Goal: Information Seeking & Learning: Learn about a topic

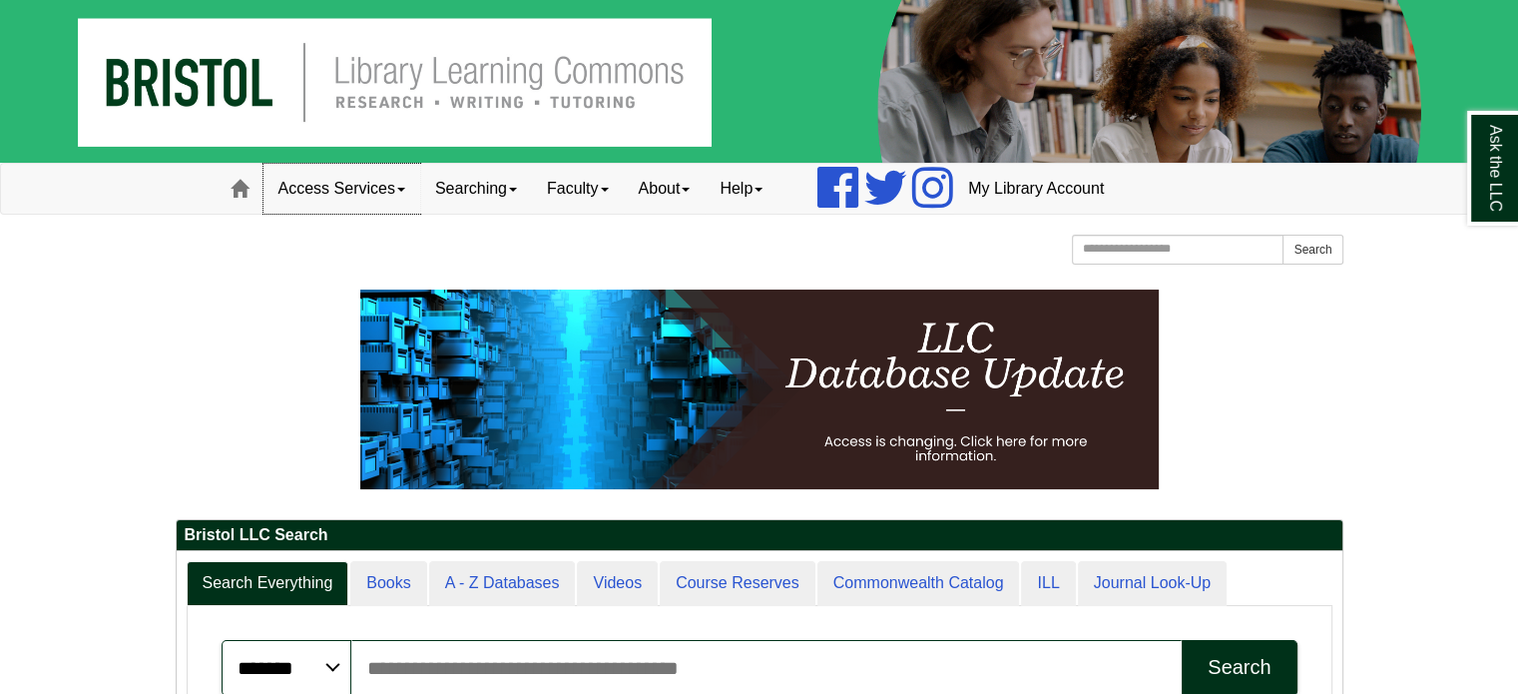
click at [396, 191] on link "Access Services" at bounding box center [342, 189] width 157 height 50
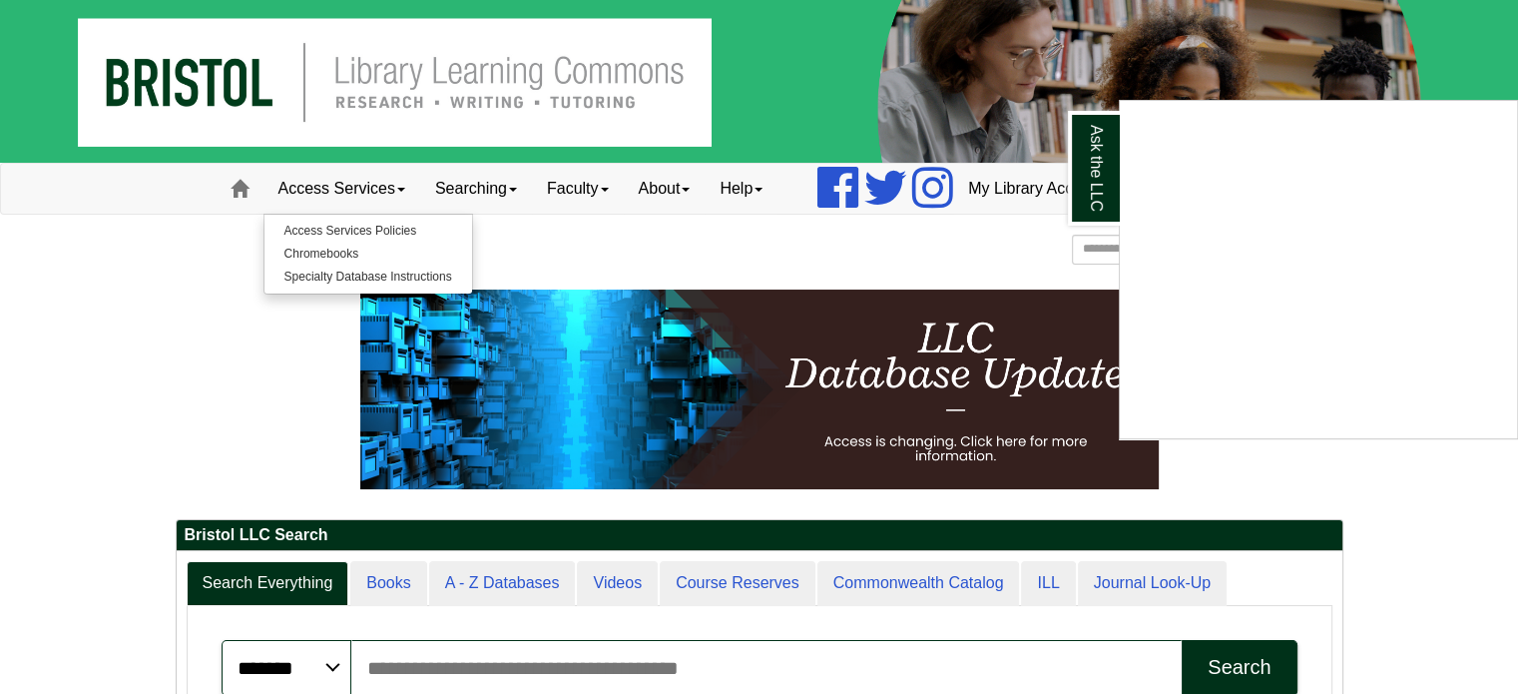
click at [335, 258] on div "Ask the LLC" at bounding box center [759, 347] width 1518 height 694
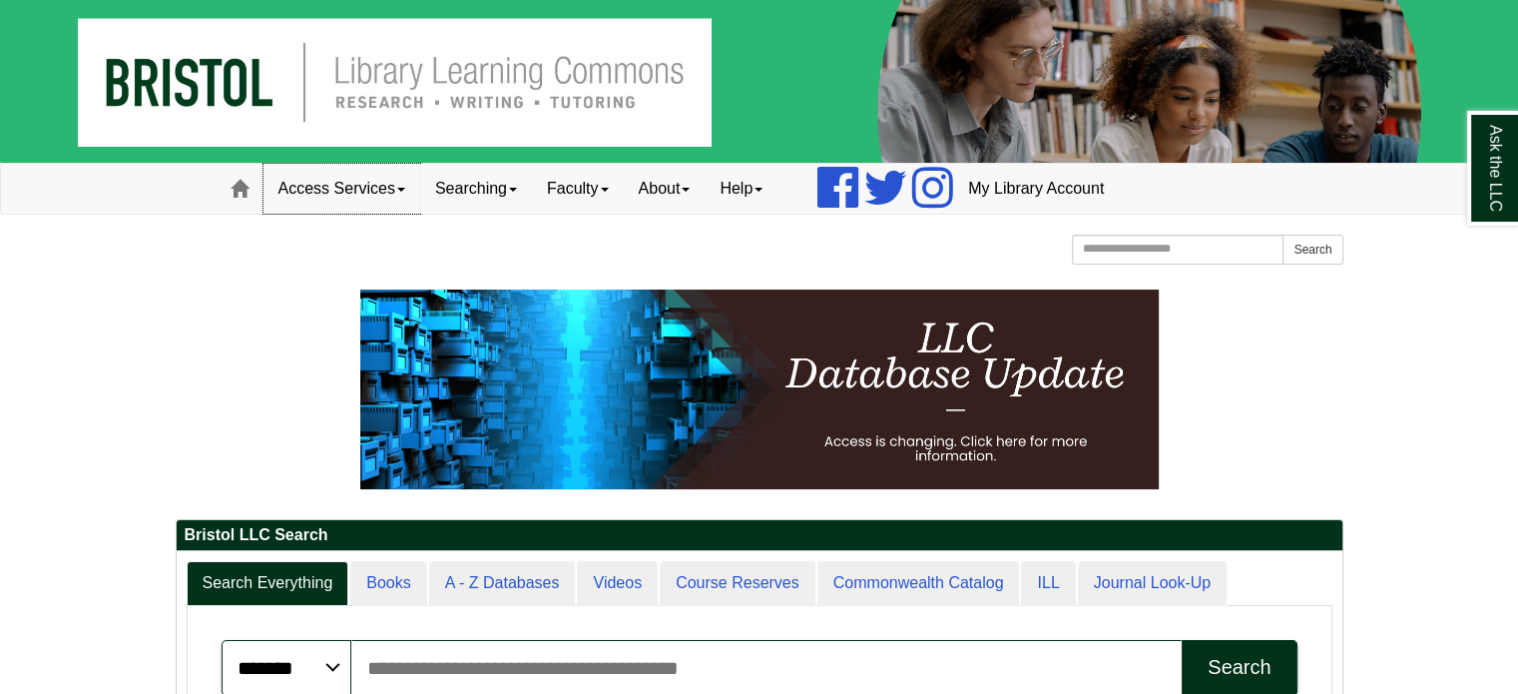
click at [332, 186] on link "Access Services" at bounding box center [342, 189] width 157 height 50
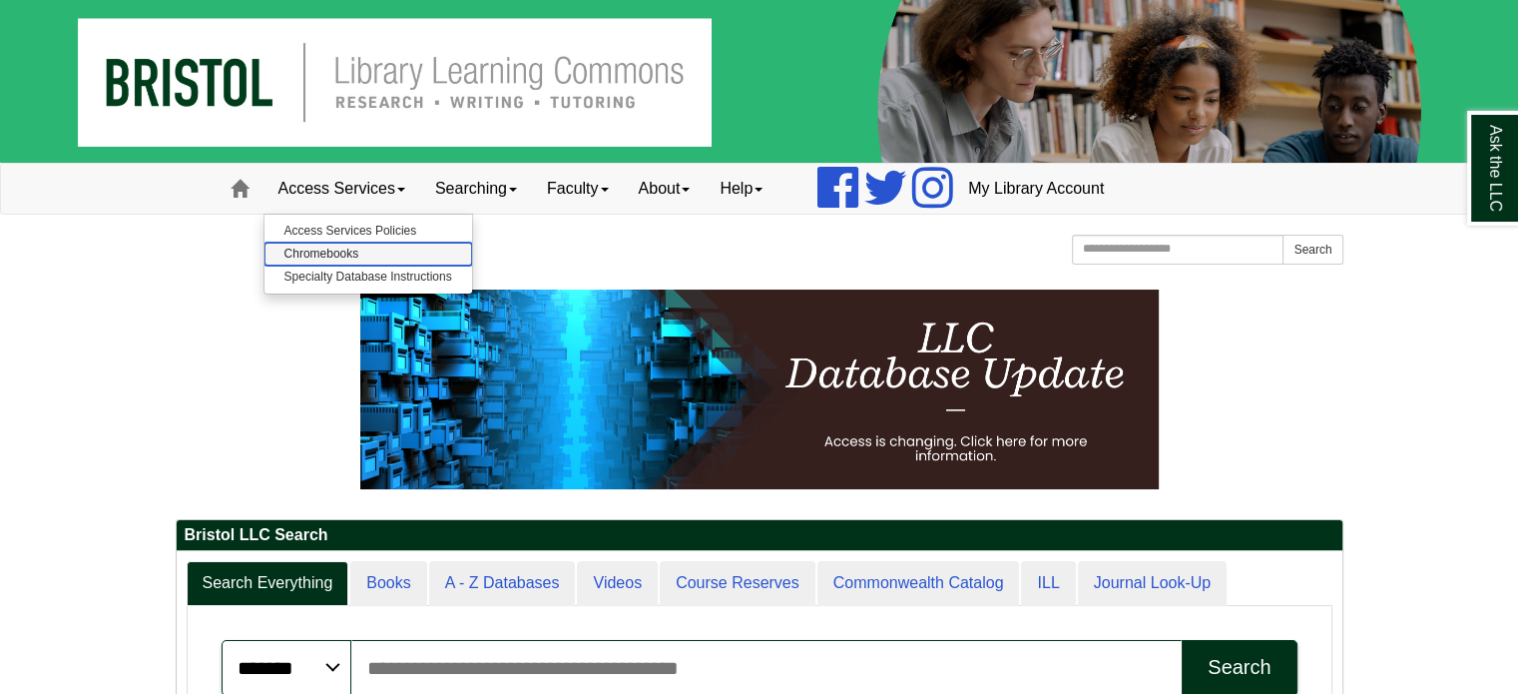
click at [313, 250] on link "Chromebooks" at bounding box center [369, 254] width 208 height 23
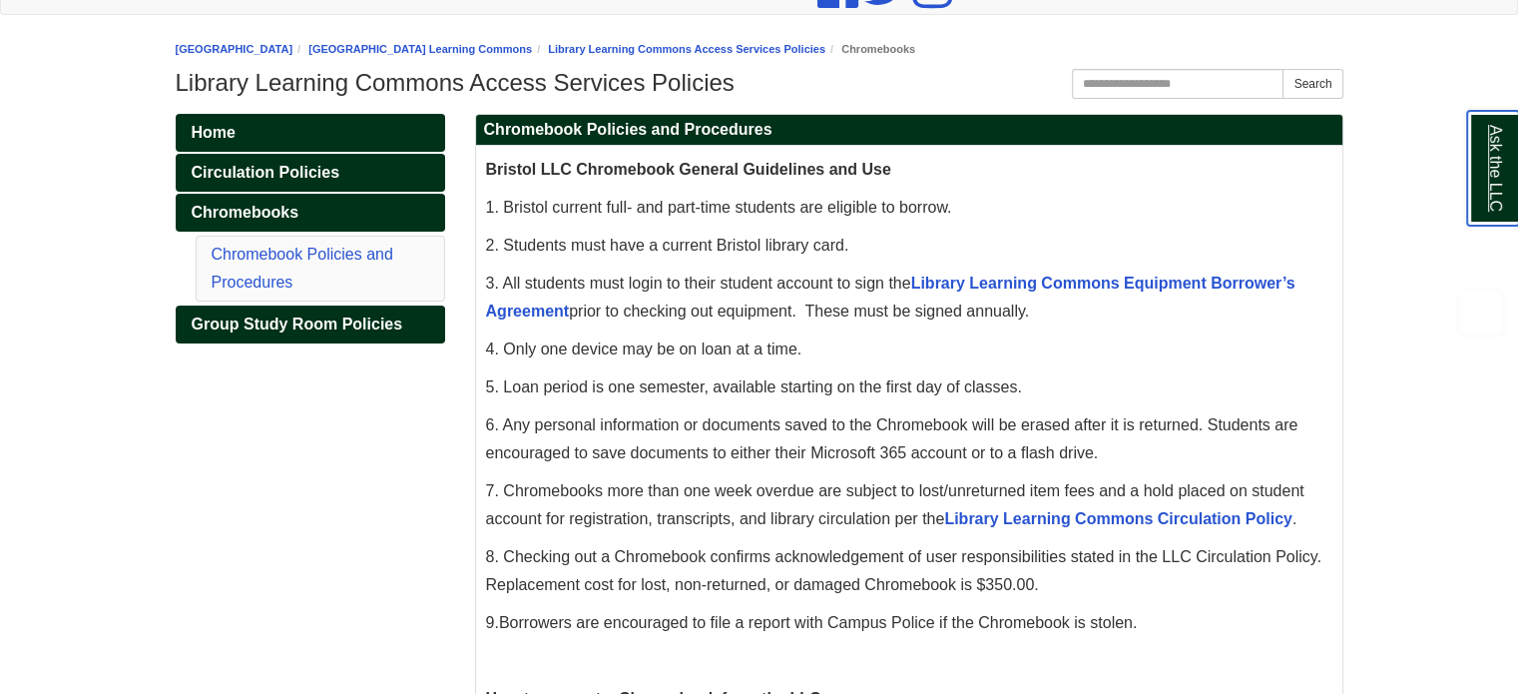
scroll to position [299, 0]
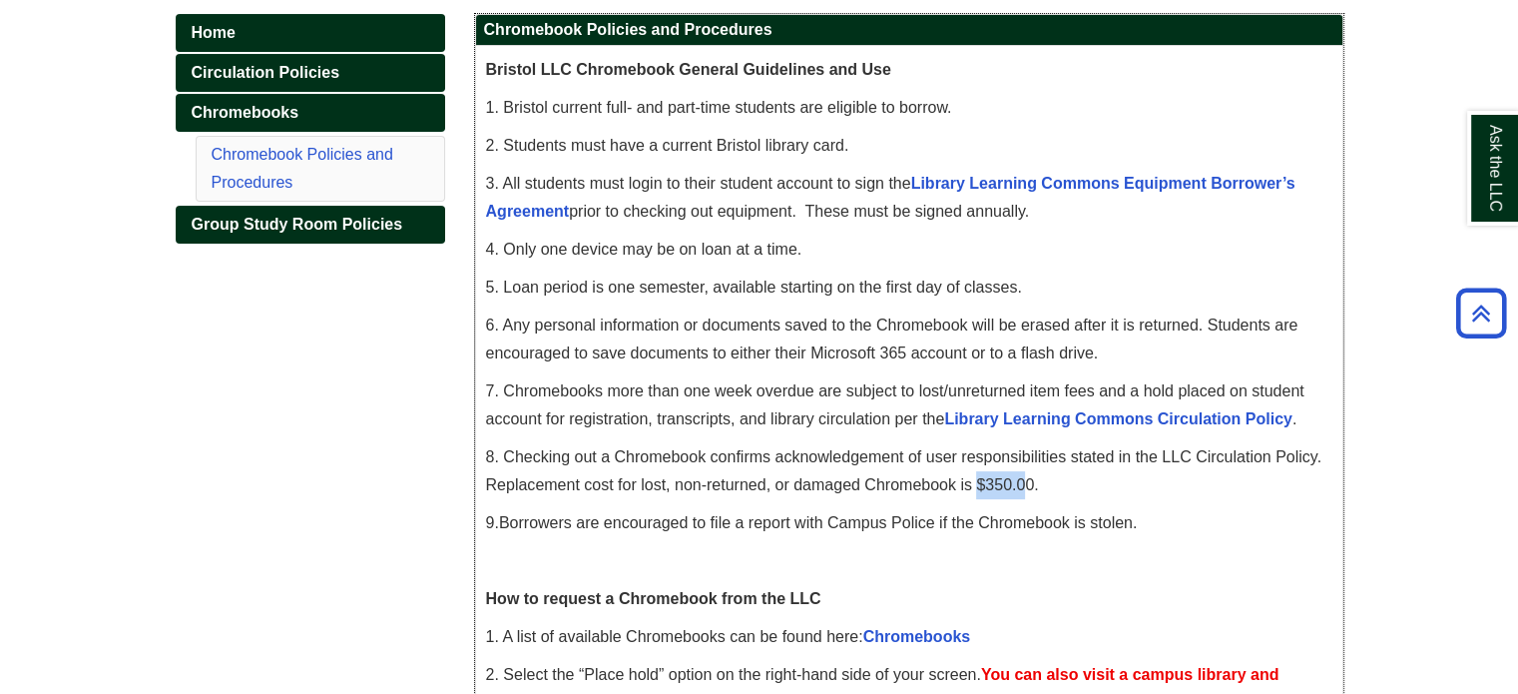
click at [1026, 489] on span "8. Checking out a Chromebook confirms acknowledgement of user responsibilities …" at bounding box center [903, 470] width 835 height 45
drag, startPoint x: 551, startPoint y: 454, endPoint x: 764, endPoint y: 441, distance: 213.0
click at [610, 445] on p "8. Checking out a Chromebook confirms acknowledgement of user responsibilities …" at bounding box center [909, 471] width 846 height 56
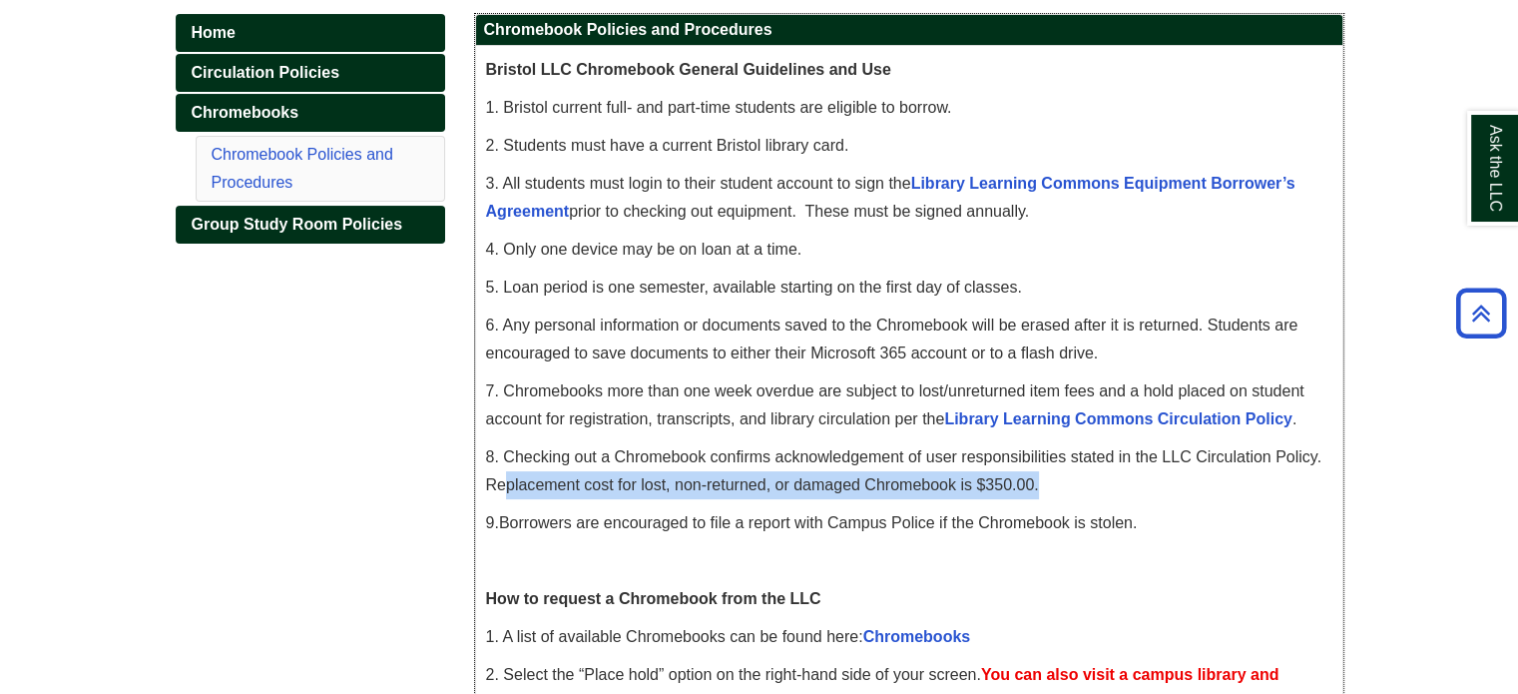
drag, startPoint x: 504, startPoint y: 483, endPoint x: 1062, endPoint y: 485, distance: 558.0
click at [1062, 485] on p "8. Checking out a Chromebook confirms acknowledgement of user responsibilities …" at bounding box center [909, 471] width 846 height 56
click at [1109, 474] on p "8. Checking out a Chromebook confirms acknowledgement of user responsibilities …" at bounding box center [909, 471] width 846 height 56
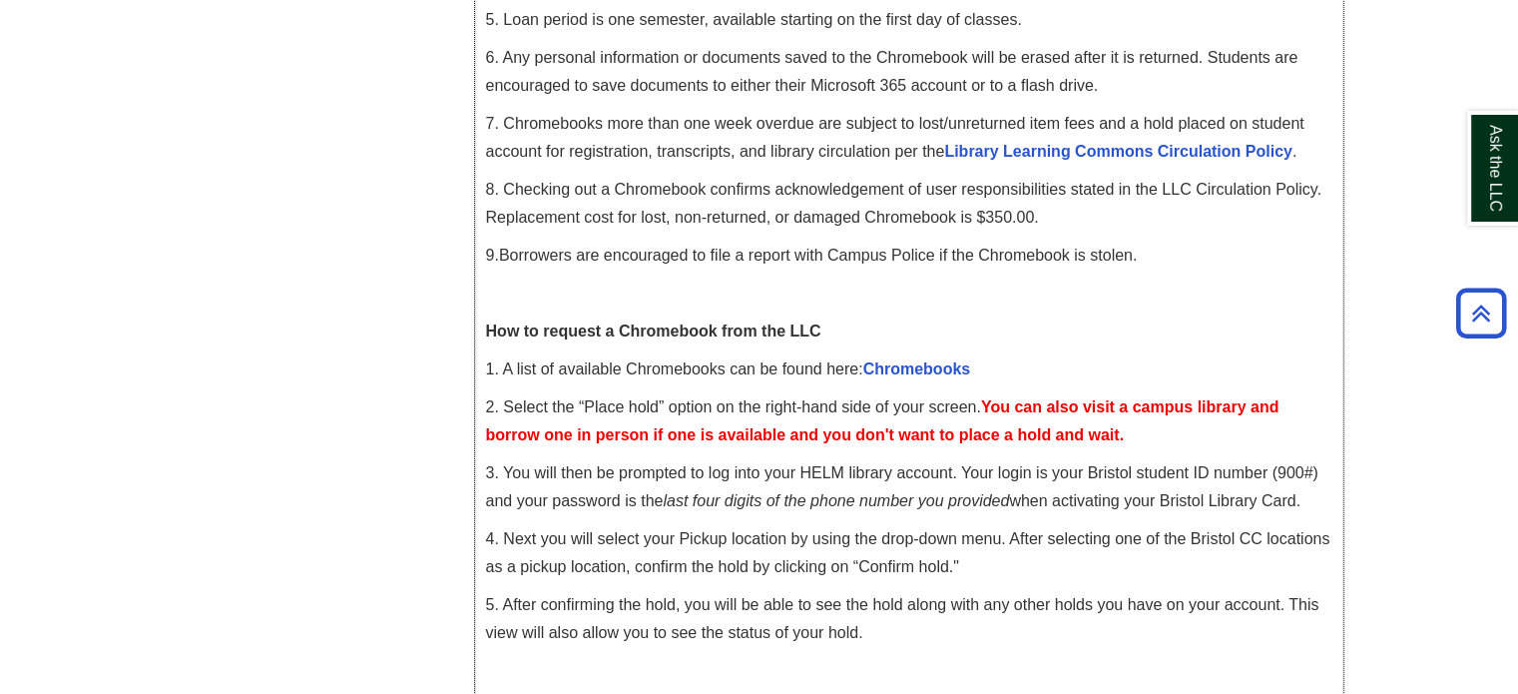
scroll to position [599, 0]
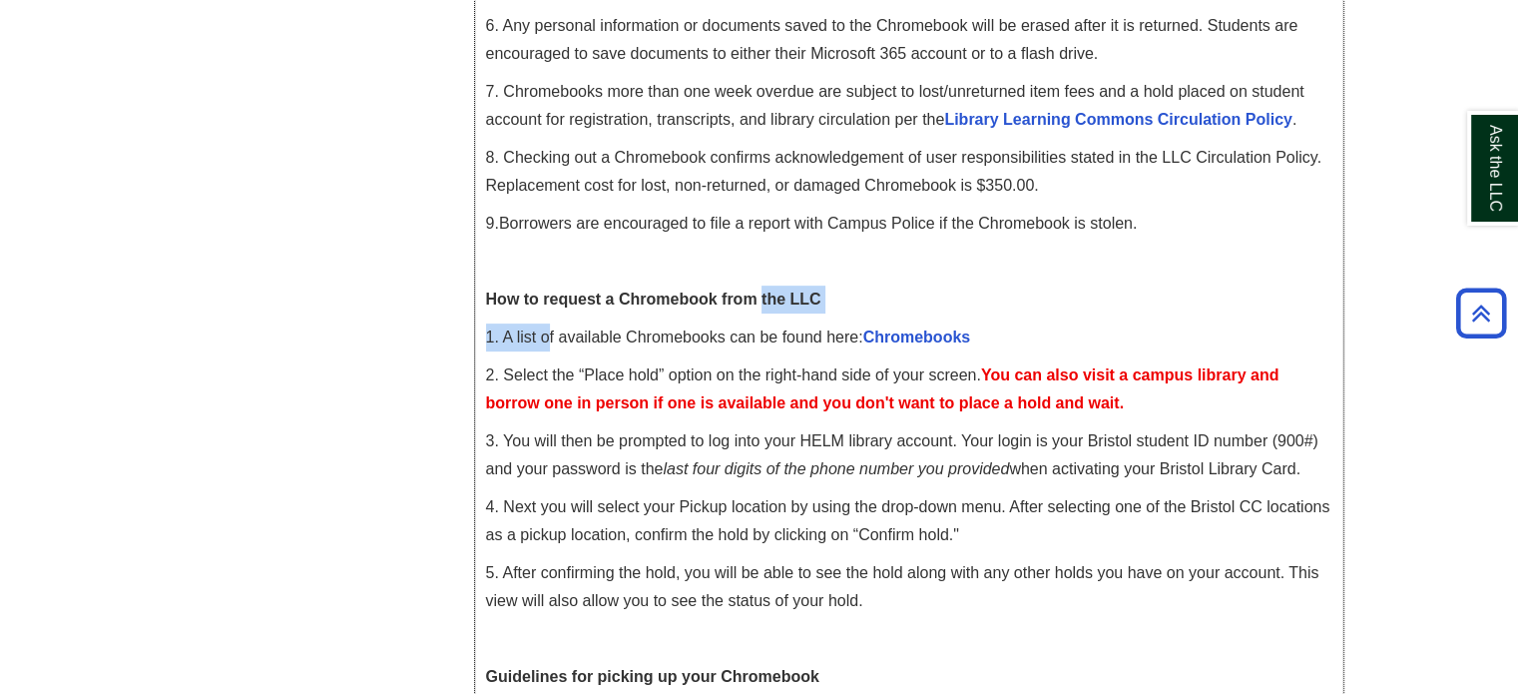
drag, startPoint x: 585, startPoint y: 316, endPoint x: 763, endPoint y: 282, distance: 180.9
click at [763, 282] on div "Bristol LLC Chromebook General Guidelines and Use 1. Bristol current full- and …" at bounding box center [909, 440] width 846 height 1368
click at [664, 268] on p at bounding box center [909, 262] width 846 height 28
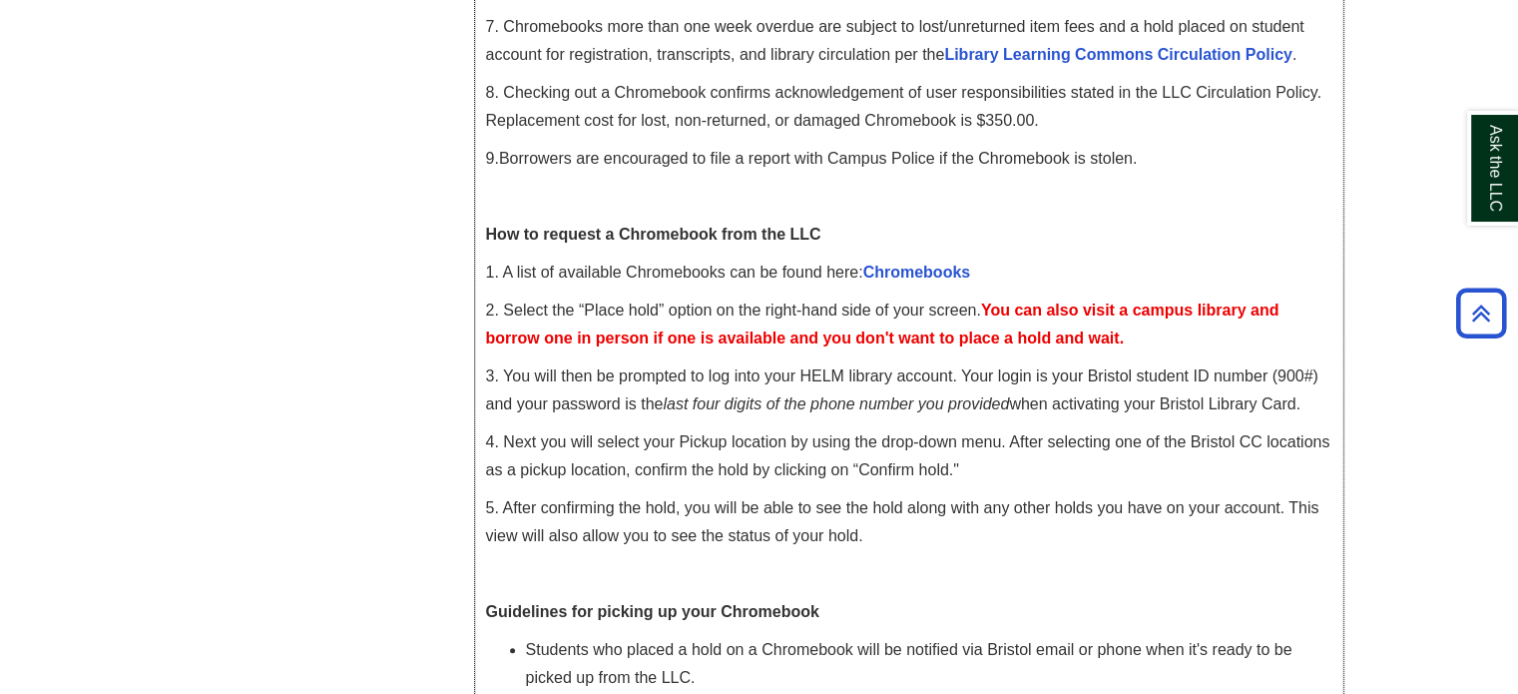
scroll to position [699, 0]
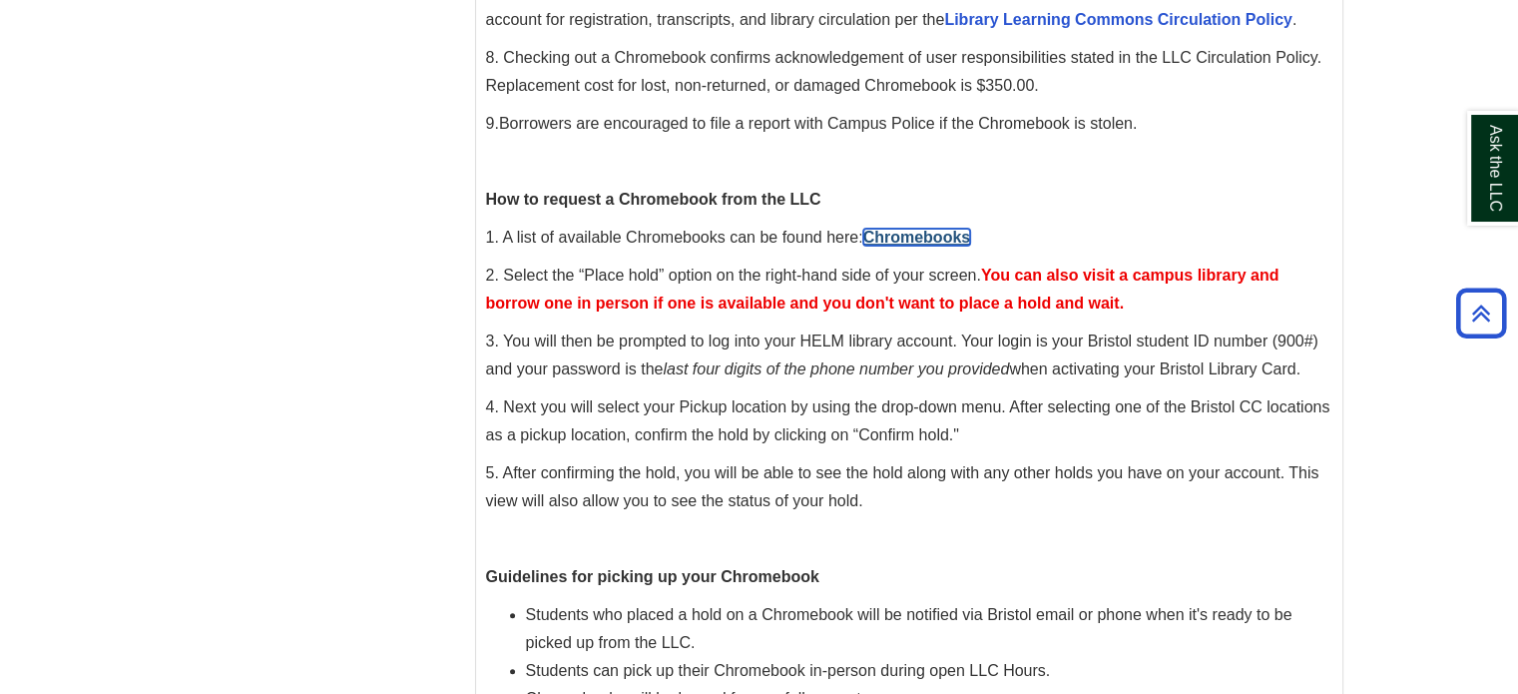
click at [925, 238] on link "Chromebooks" at bounding box center [917, 237] width 108 height 17
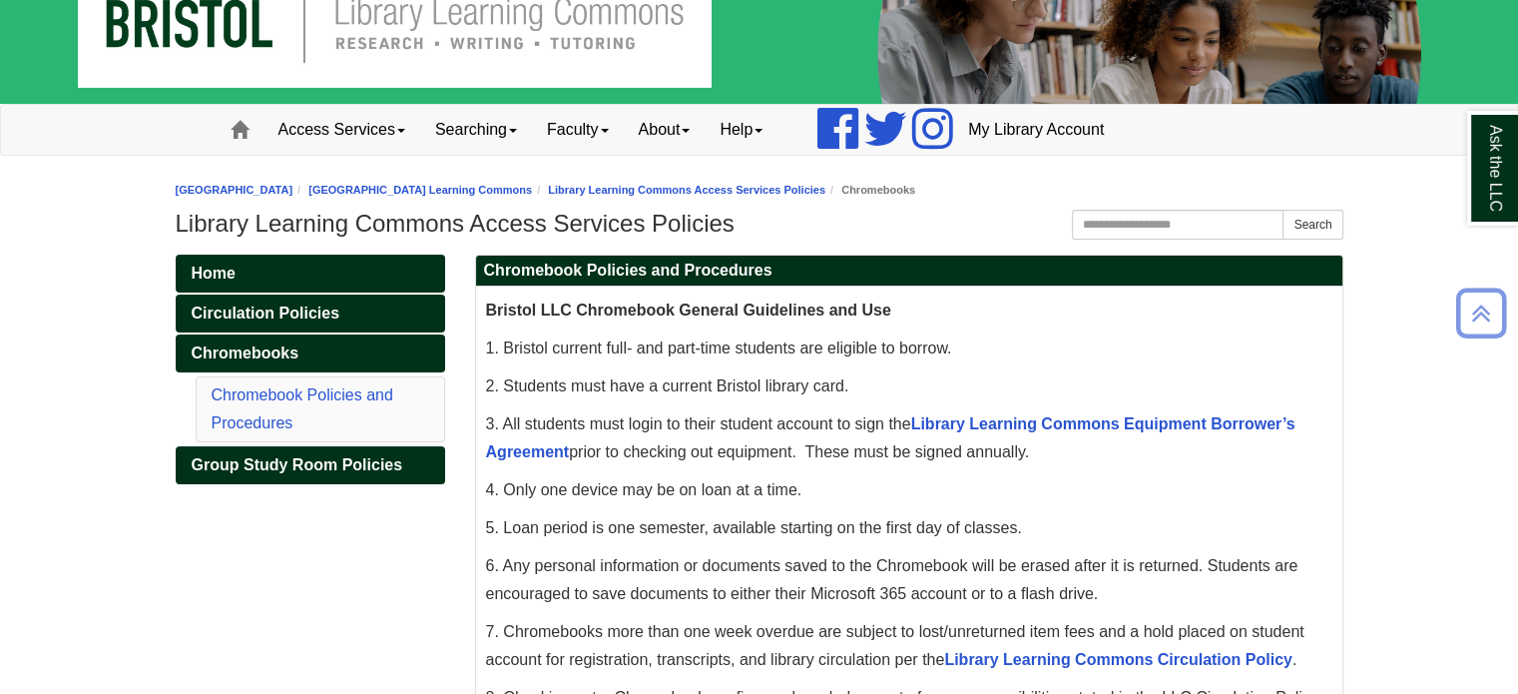
scroll to position [0, 0]
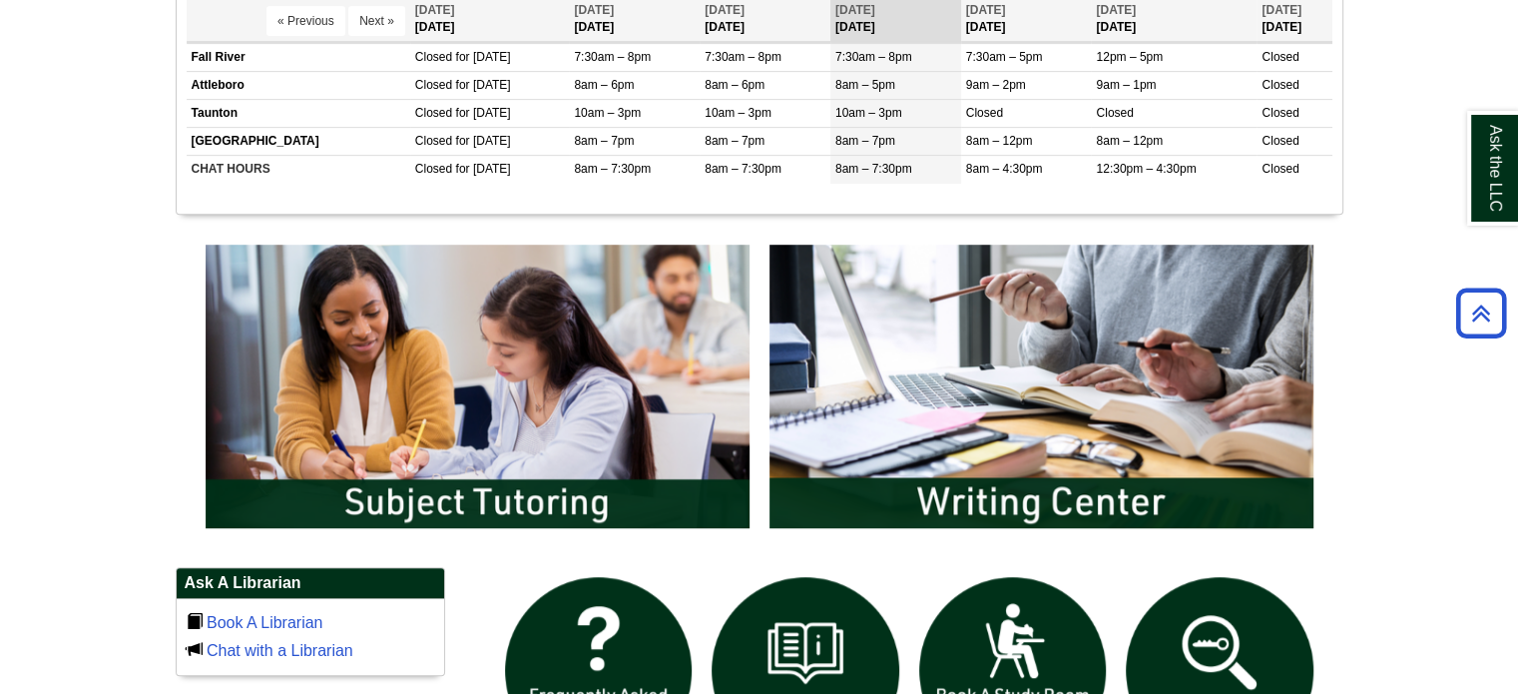
scroll to position [699, 0]
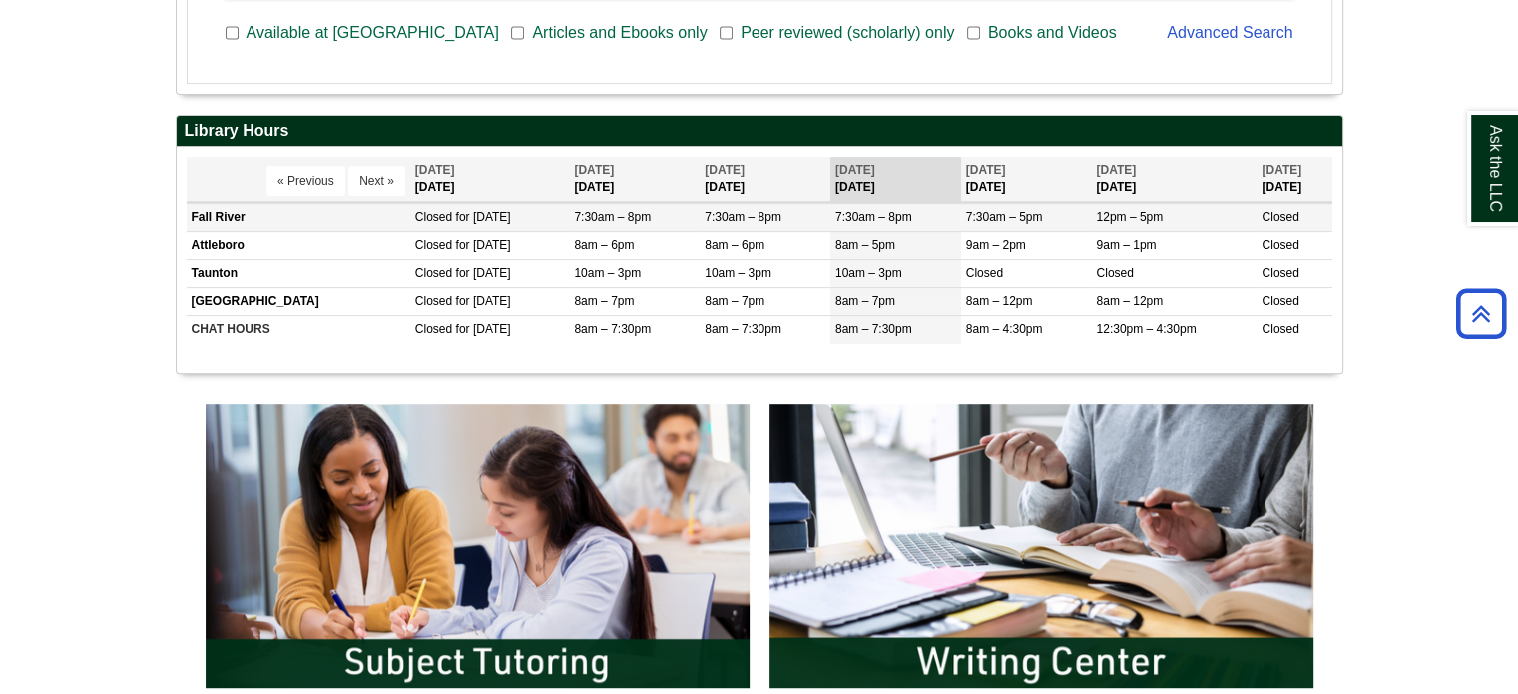
drag, startPoint x: 845, startPoint y: 213, endPoint x: 931, endPoint y: 222, distance: 86.3
click at [930, 222] on td "7:30am – 8pm" at bounding box center [895, 217] width 131 height 28
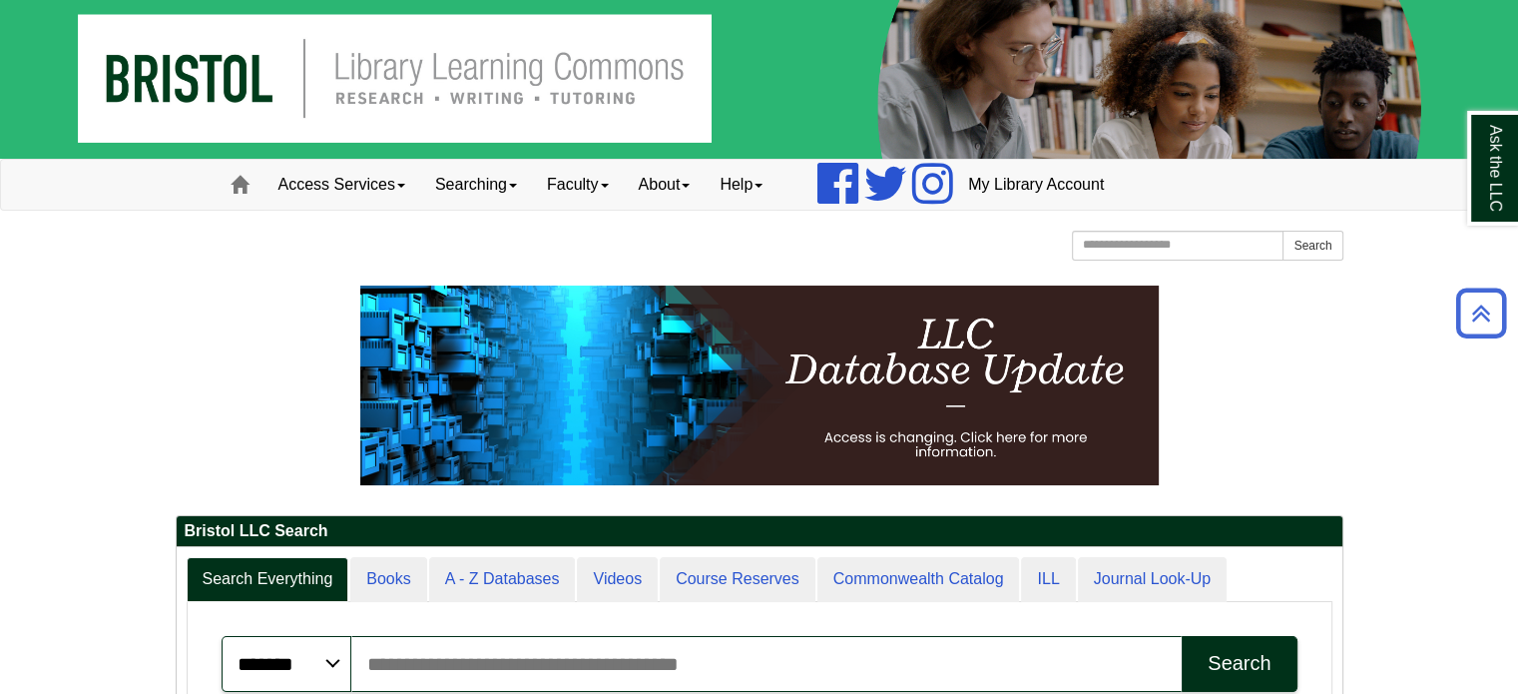
scroll to position [0, 0]
